Goal: Find specific page/section: Find specific page/section

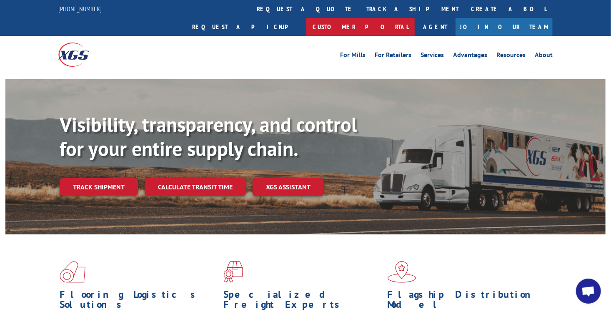
click at [415, 18] on link "Customer Portal" at bounding box center [360, 27] width 108 height 18
